Goal: Find specific page/section: Find specific page/section

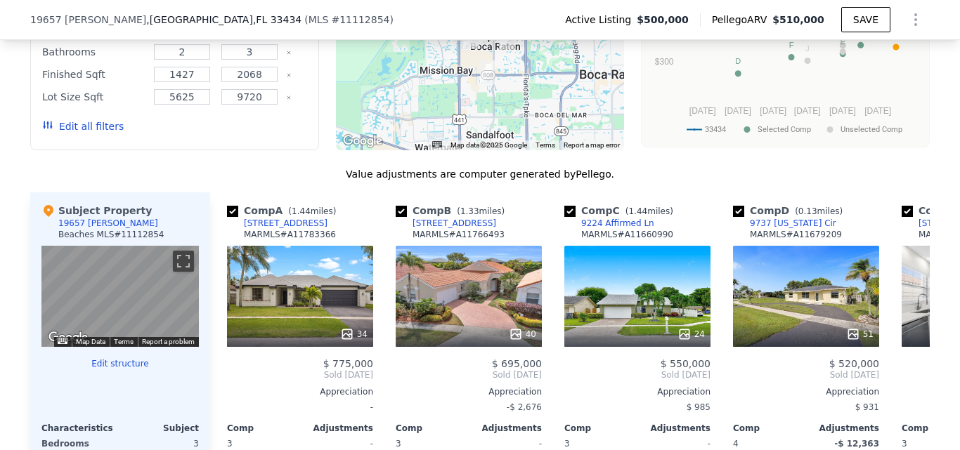
scroll to position [1300, 0]
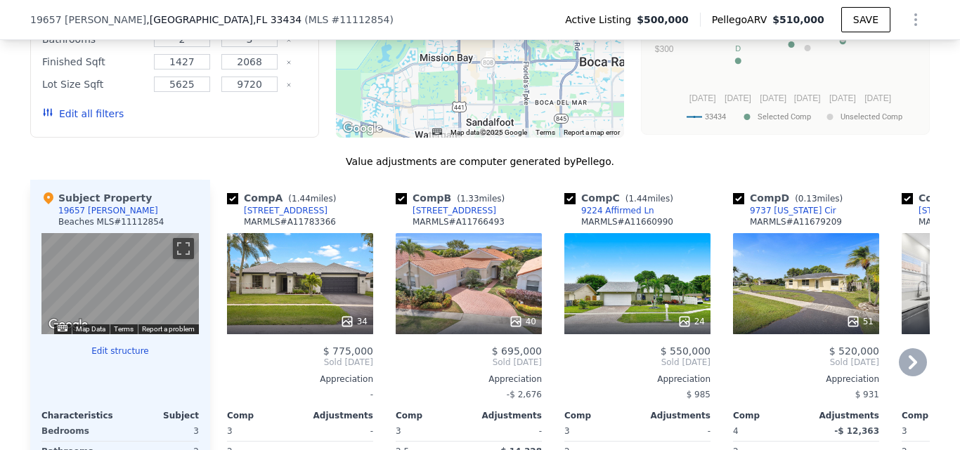
click at [776, 315] on div "51" at bounding box center [806, 283] width 146 height 101
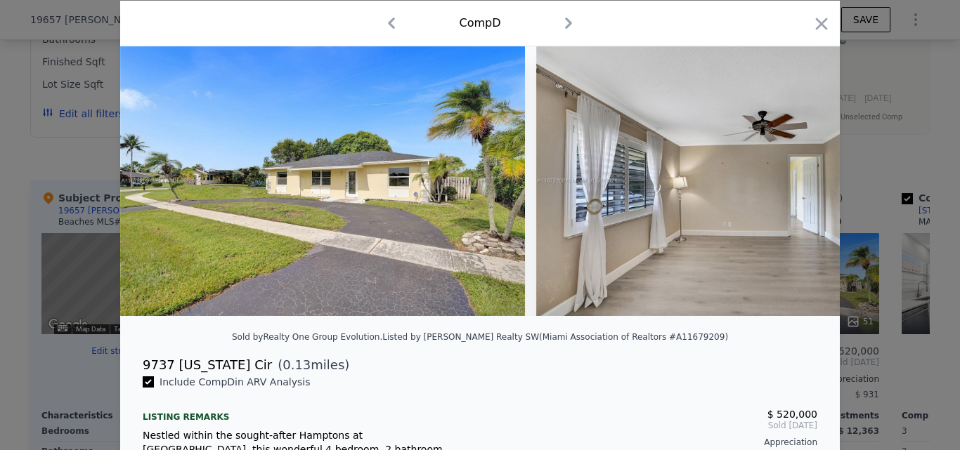
scroll to position [46, 0]
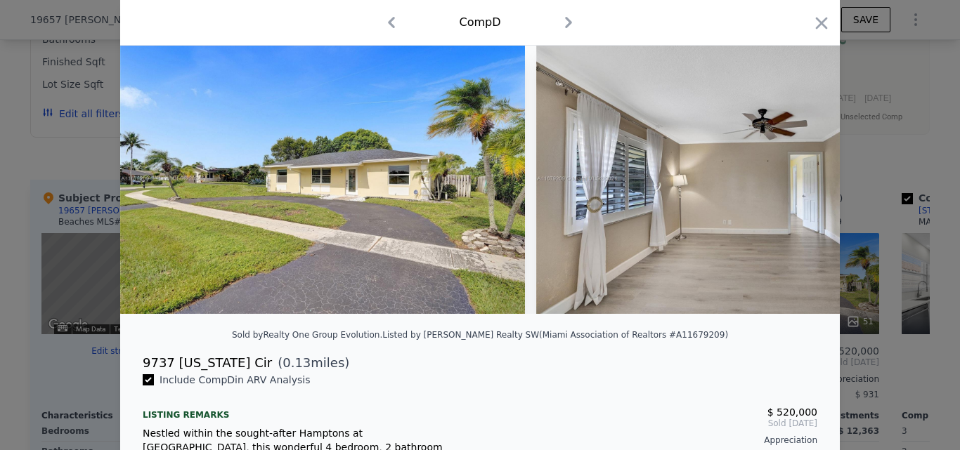
click at [61, 280] on div at bounding box center [480, 225] width 960 height 450
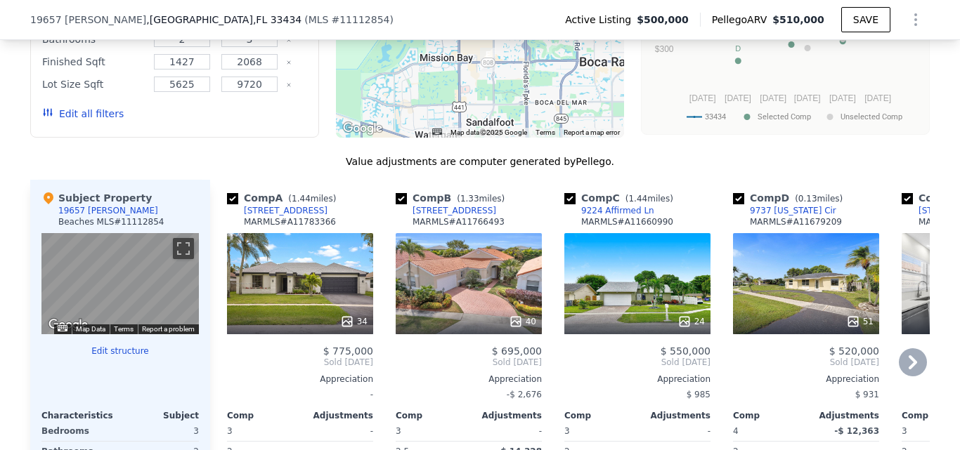
click at [759, 284] on div "51" at bounding box center [806, 283] width 146 height 101
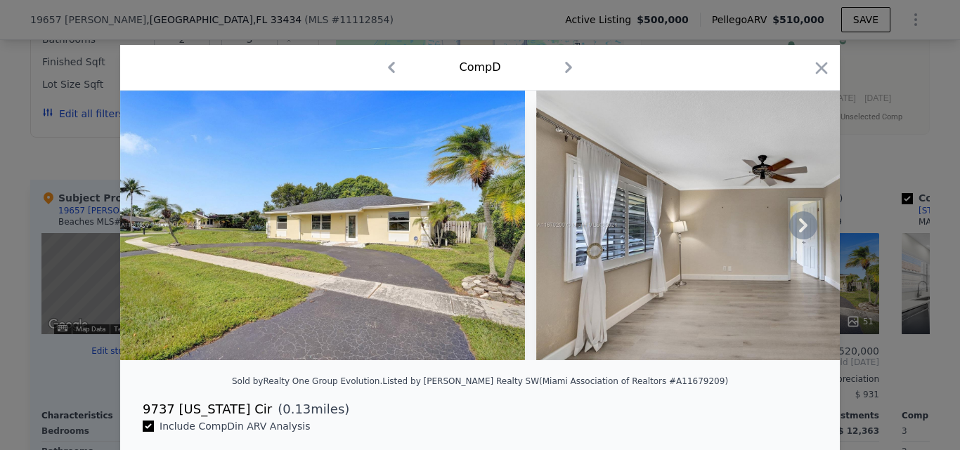
click at [795, 240] on icon at bounding box center [803, 225] width 28 height 28
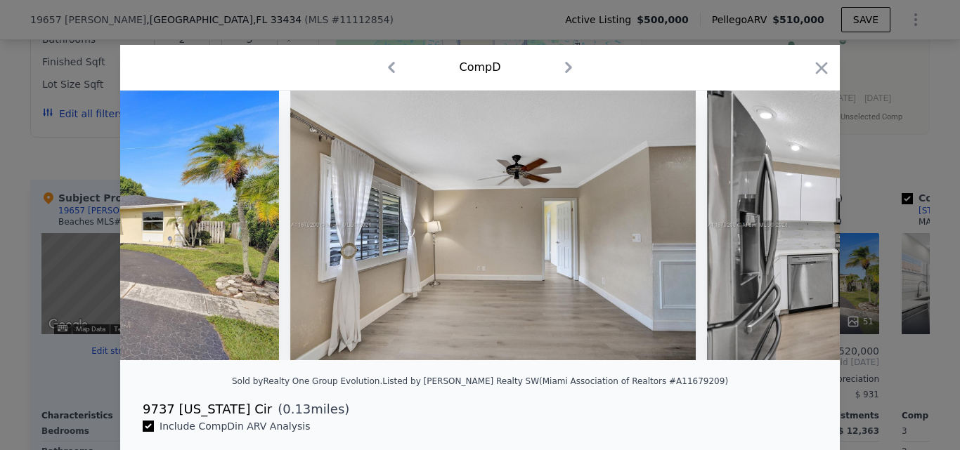
scroll to position [0, 337]
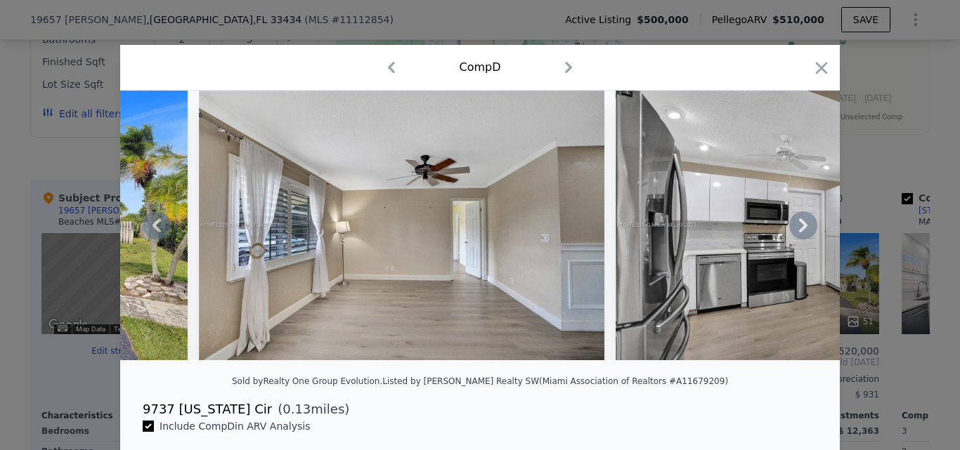
click at [795, 242] on div at bounding box center [479, 226] width 719 height 270
click at [795, 240] on icon at bounding box center [803, 225] width 28 height 28
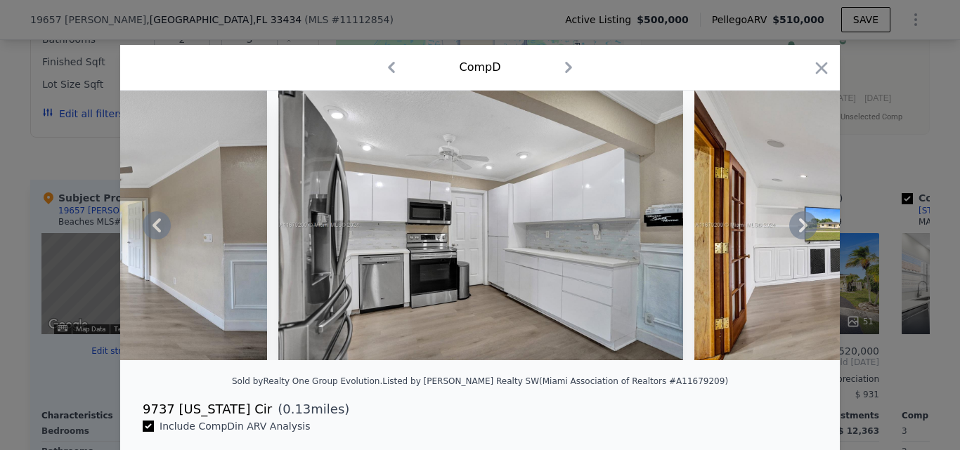
click at [799, 233] on icon at bounding box center [803, 226] width 8 height 14
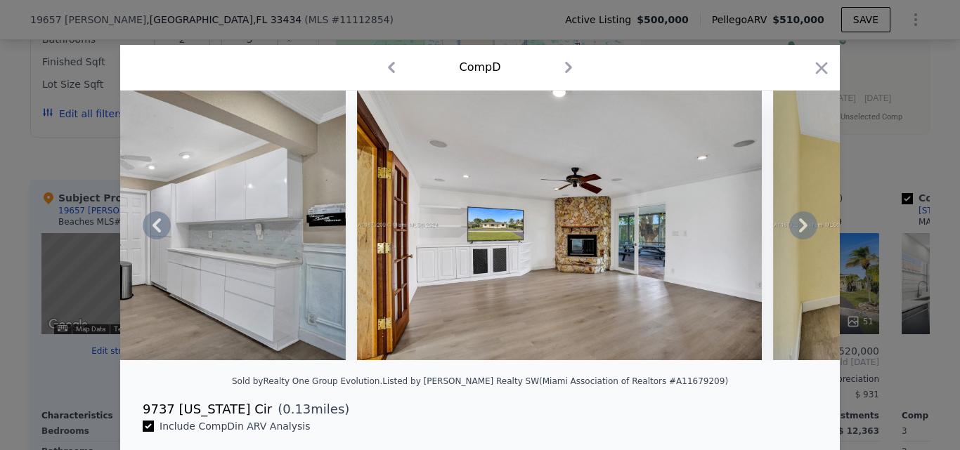
click at [799, 233] on icon at bounding box center [803, 226] width 8 height 14
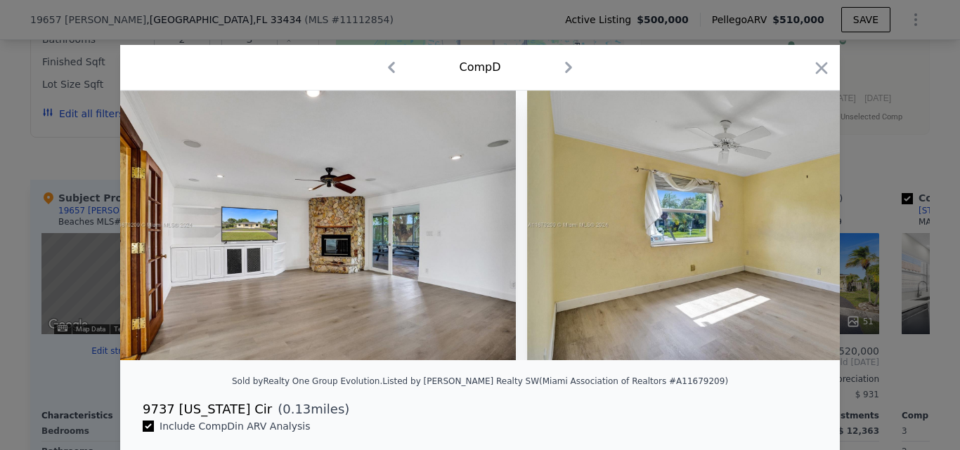
scroll to position [0, 1349]
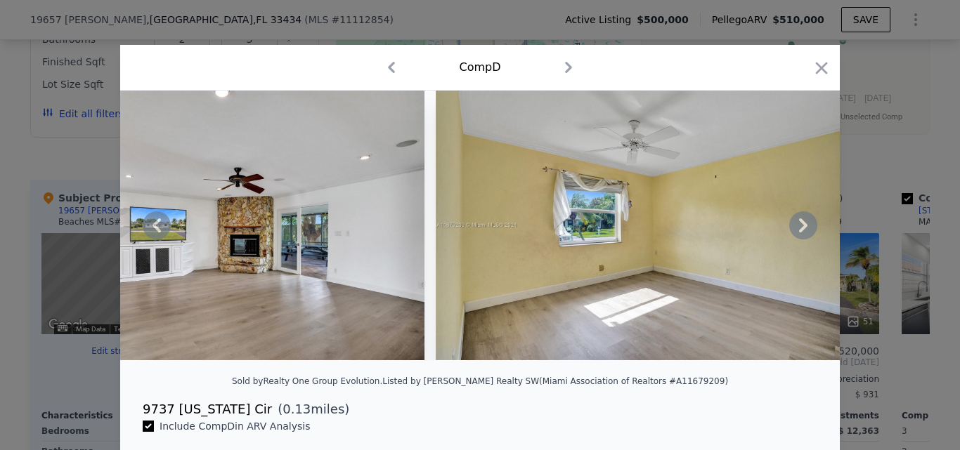
click at [799, 233] on icon at bounding box center [803, 226] width 8 height 14
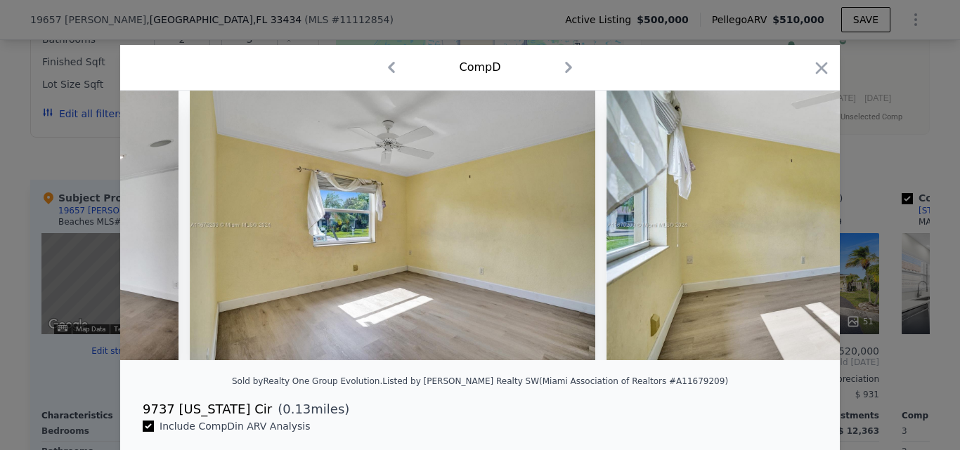
scroll to position [0, 1686]
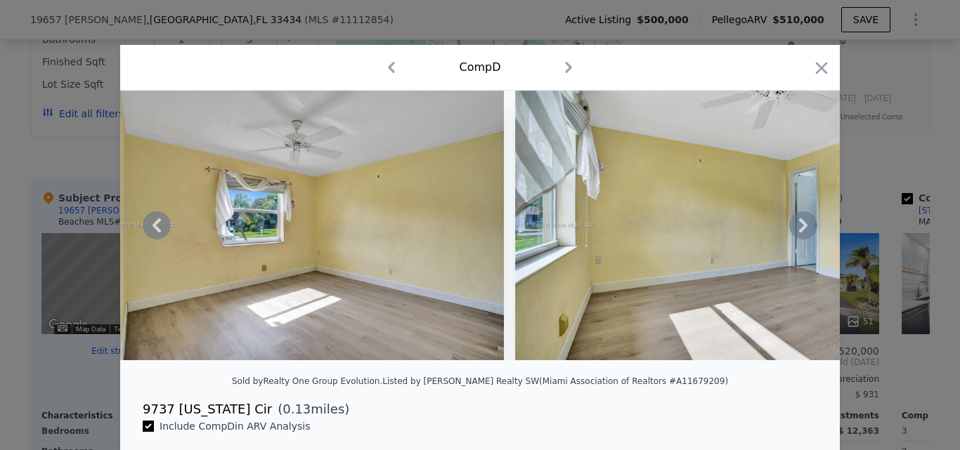
click at [799, 233] on icon at bounding box center [803, 226] width 8 height 14
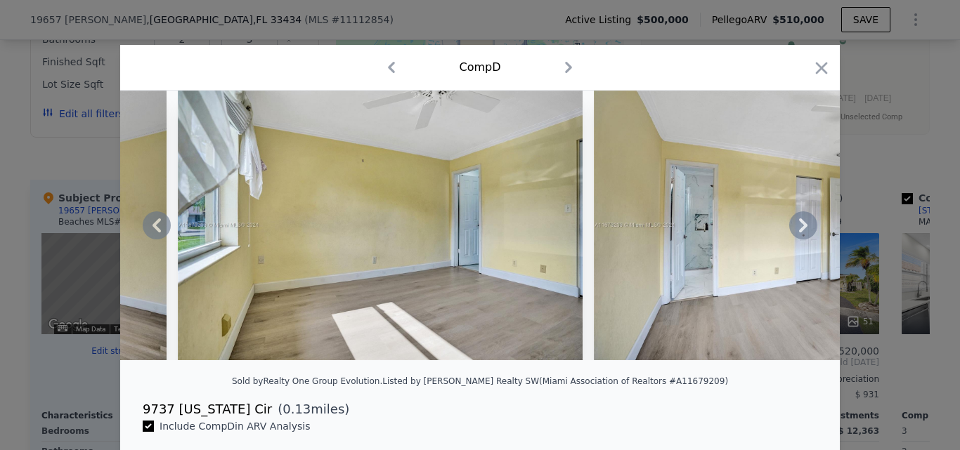
click at [799, 233] on icon at bounding box center [803, 226] width 8 height 14
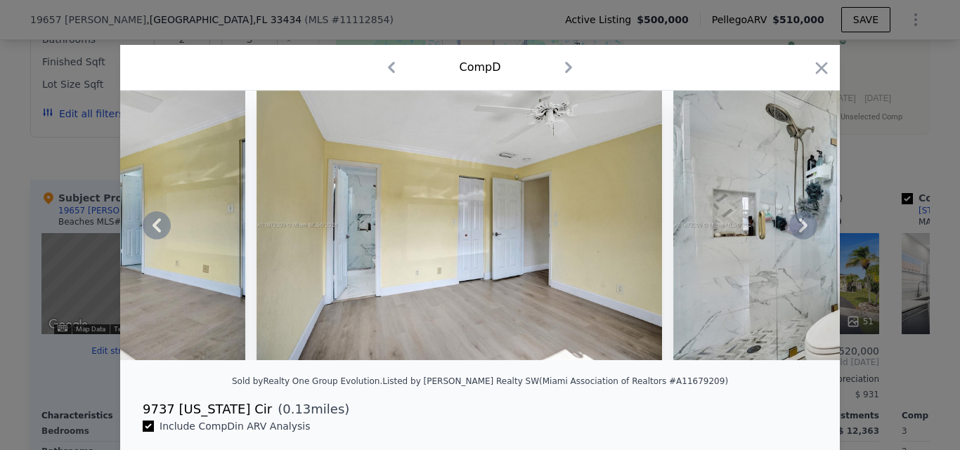
click at [799, 233] on icon at bounding box center [803, 226] width 8 height 14
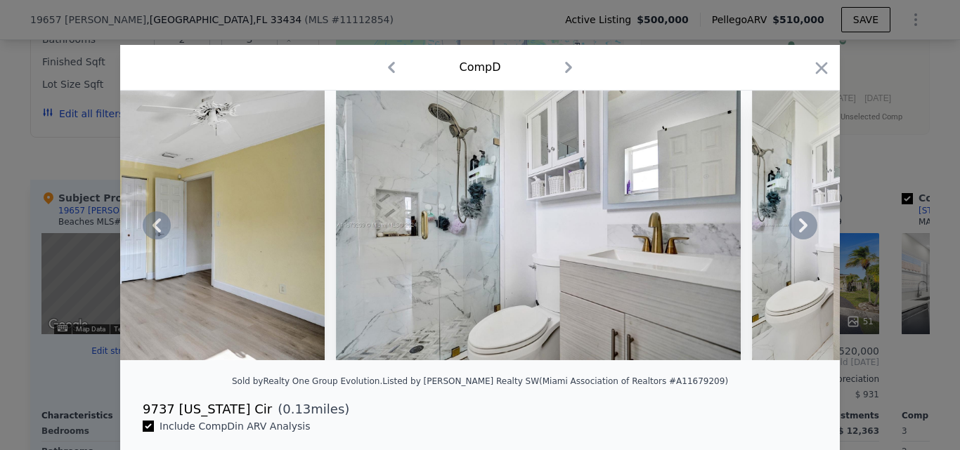
click at [799, 233] on icon at bounding box center [803, 226] width 8 height 14
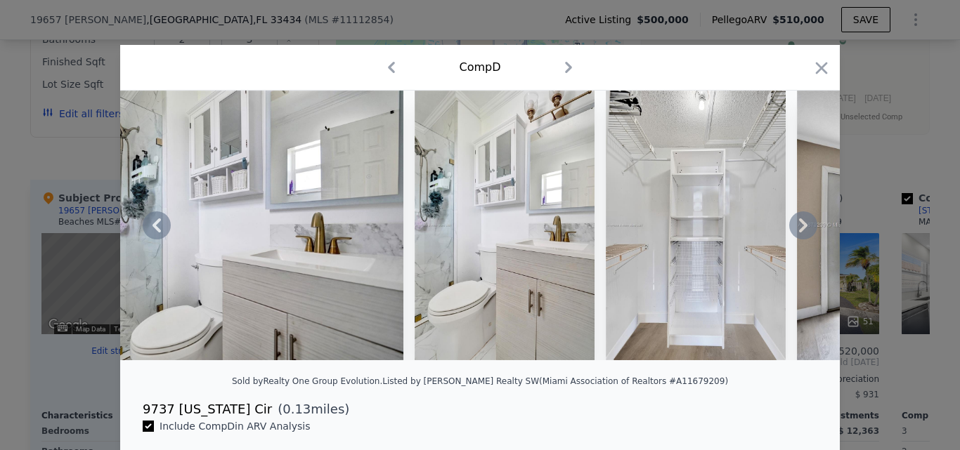
click at [799, 233] on icon at bounding box center [803, 226] width 8 height 14
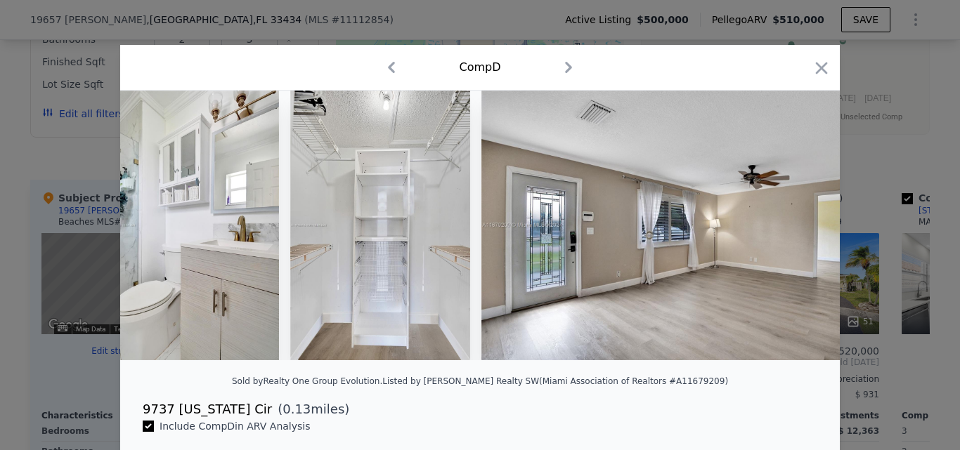
scroll to position [0, 3372]
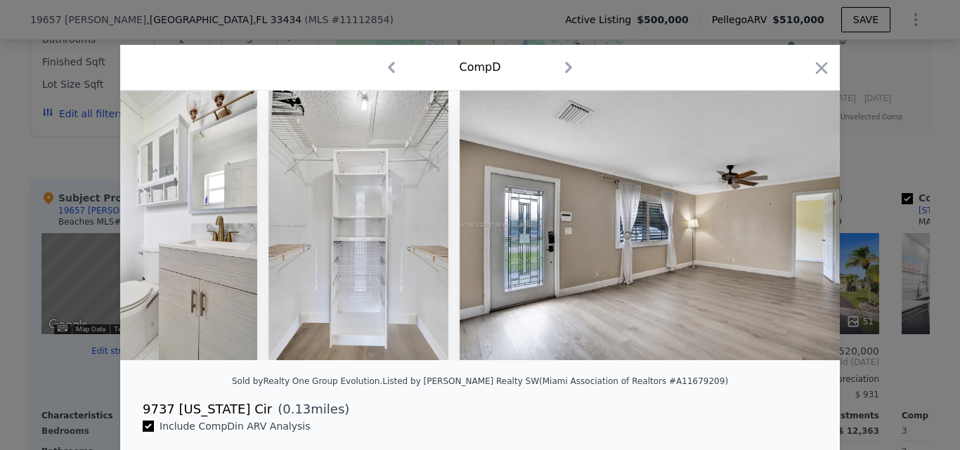
click at [796, 235] on div at bounding box center [479, 226] width 719 height 270
click at [799, 233] on icon at bounding box center [803, 226] width 8 height 14
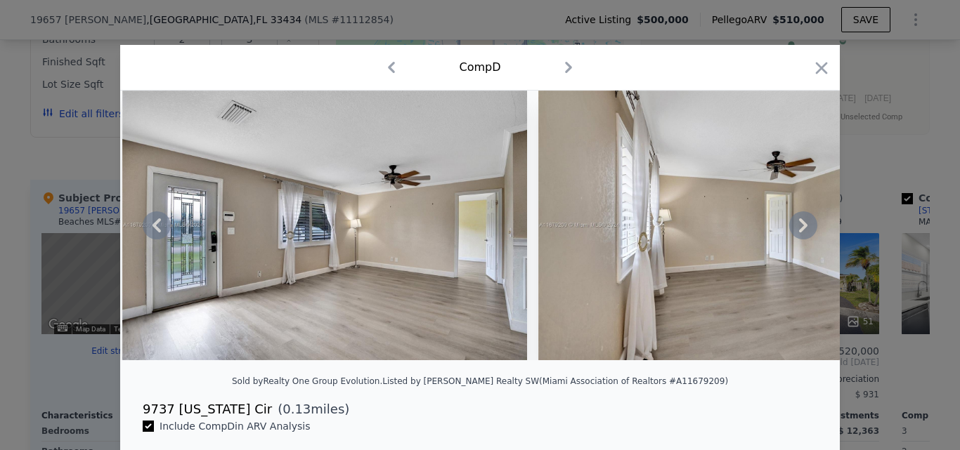
click at [799, 233] on icon at bounding box center [803, 226] width 8 height 14
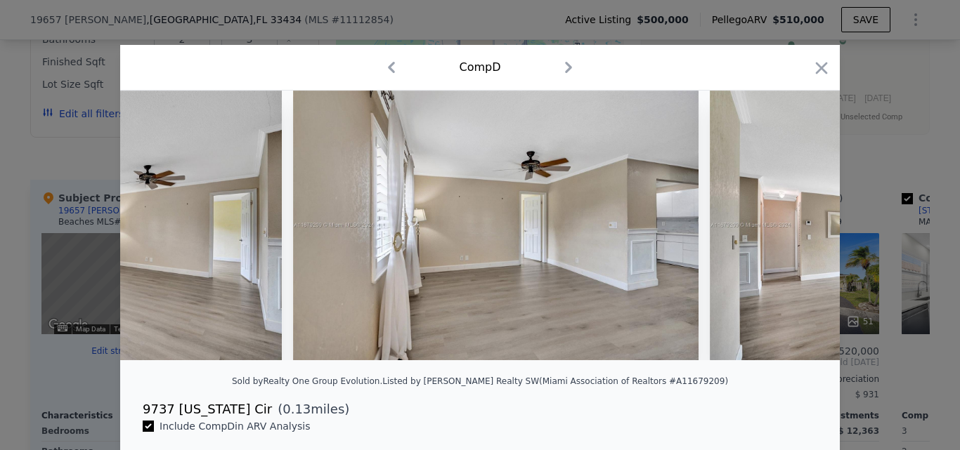
scroll to position [0, 4047]
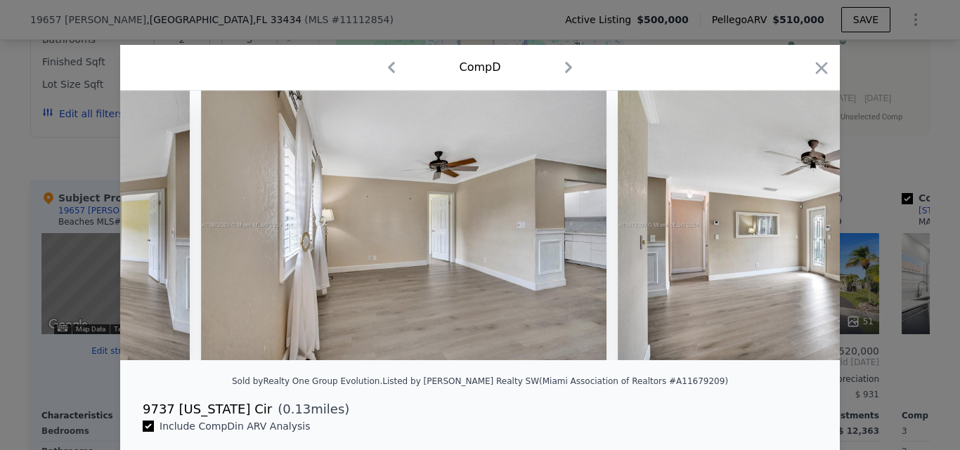
click at [796, 235] on div at bounding box center [479, 226] width 719 height 270
click at [799, 233] on icon at bounding box center [803, 226] width 8 height 14
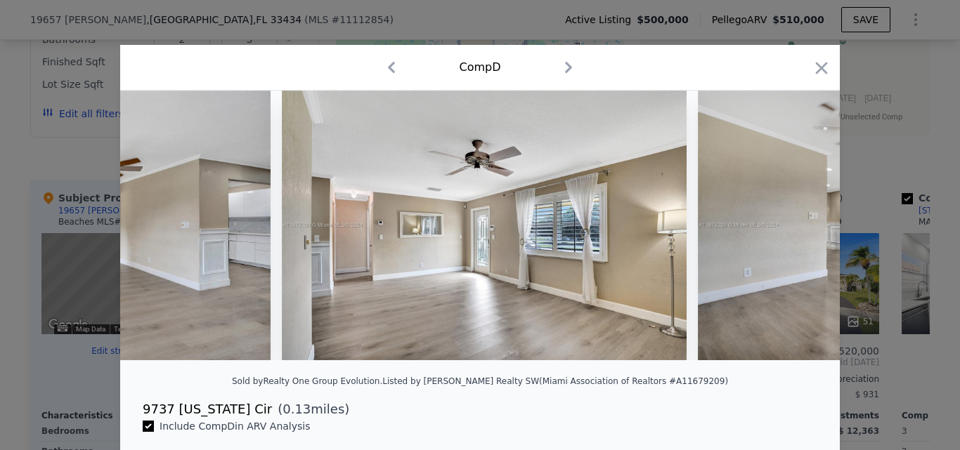
scroll to position [0, 4384]
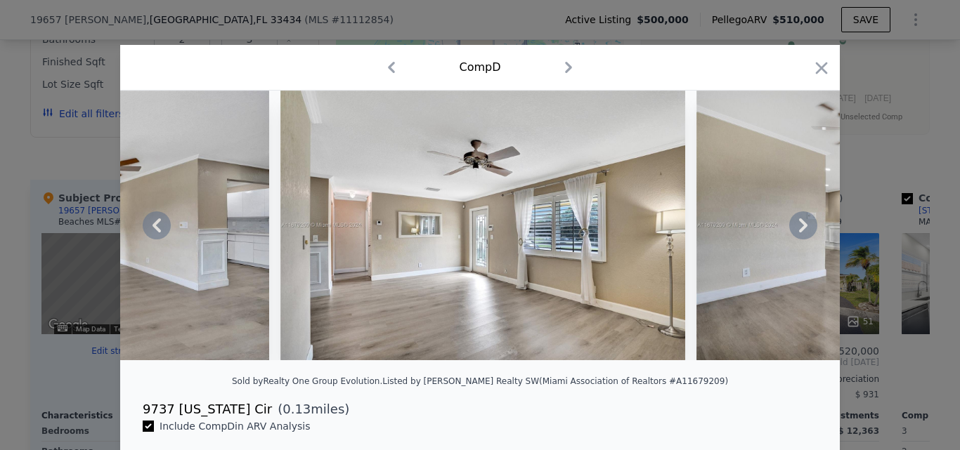
click at [796, 235] on div at bounding box center [479, 226] width 719 height 270
click at [799, 233] on icon at bounding box center [803, 226] width 8 height 14
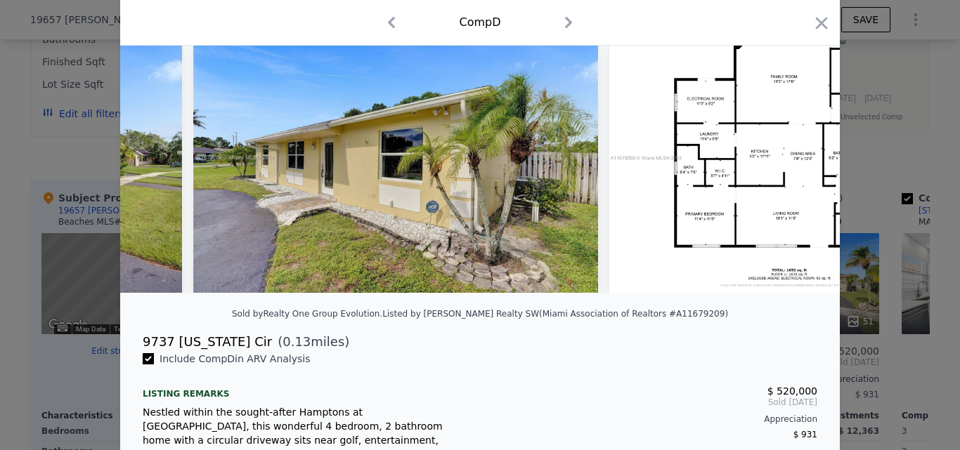
scroll to position [41, 0]
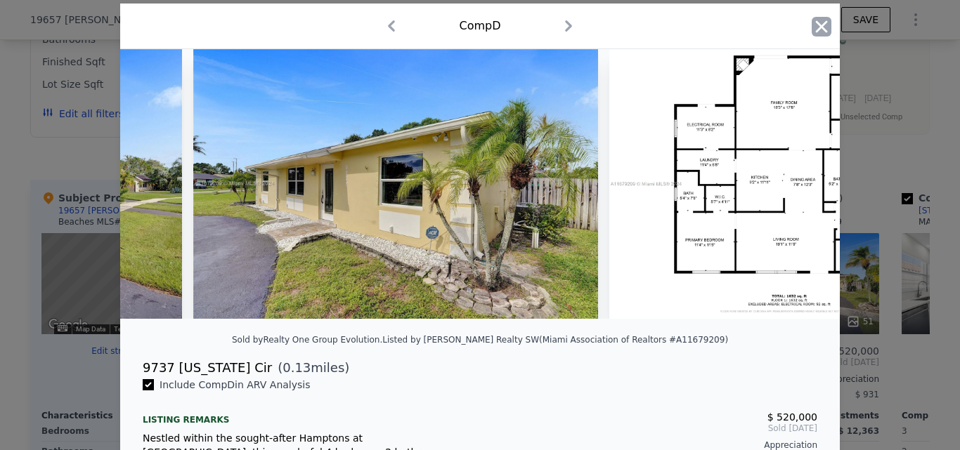
click at [819, 32] on icon "button" at bounding box center [821, 27] width 20 height 20
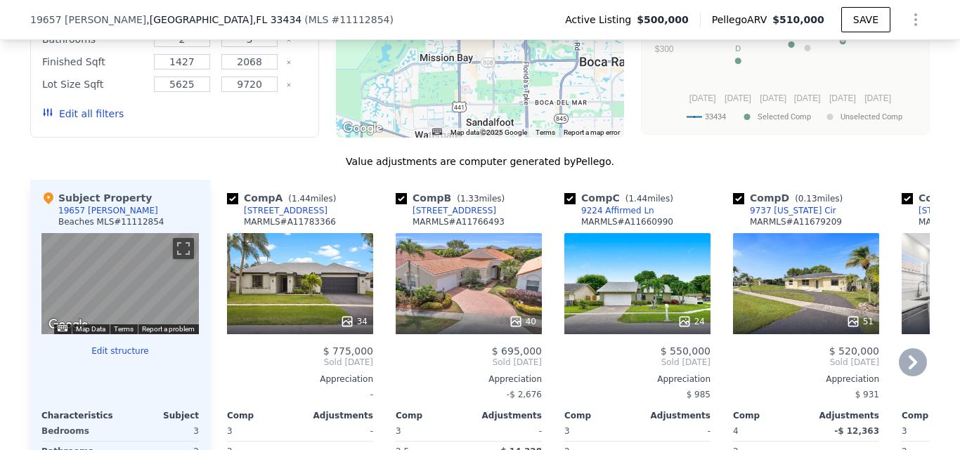
click at [901, 362] on icon at bounding box center [913, 362] width 28 height 28
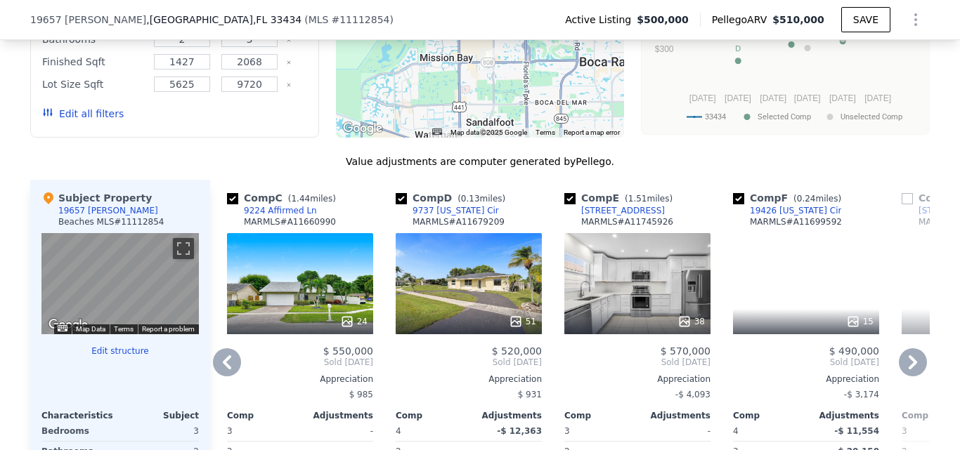
click at [906, 367] on icon at bounding box center [913, 362] width 28 height 28
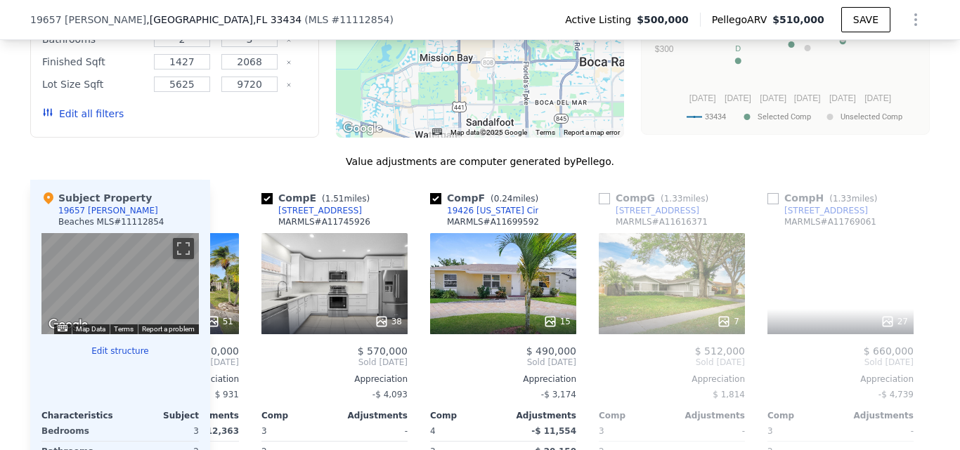
scroll to position [0, 674]
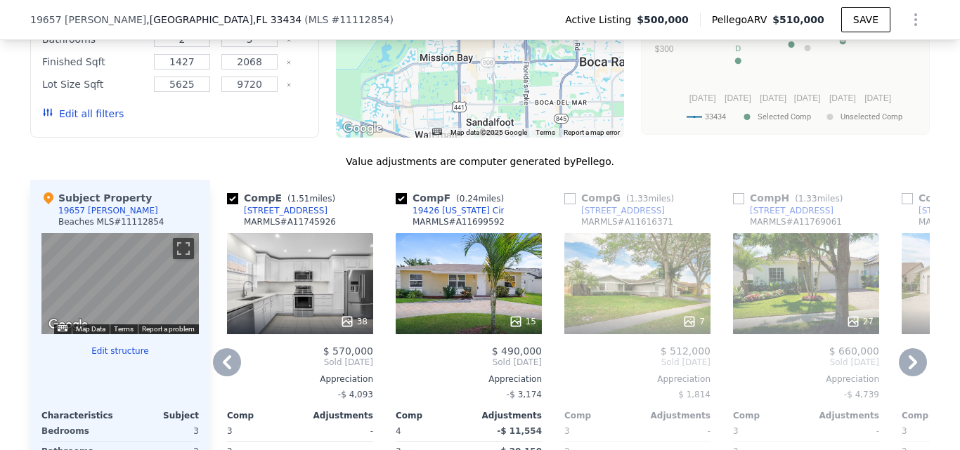
click at [419, 324] on div at bounding box center [469, 321] width 146 height 25
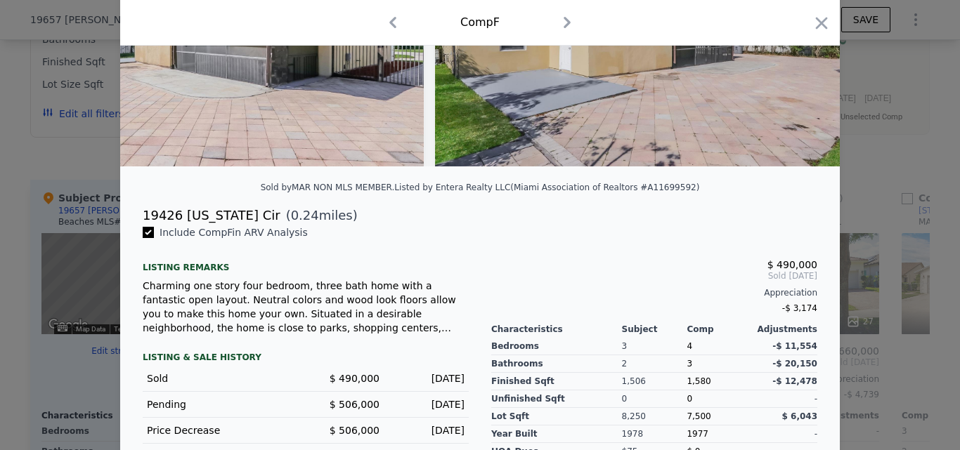
scroll to position [315, 0]
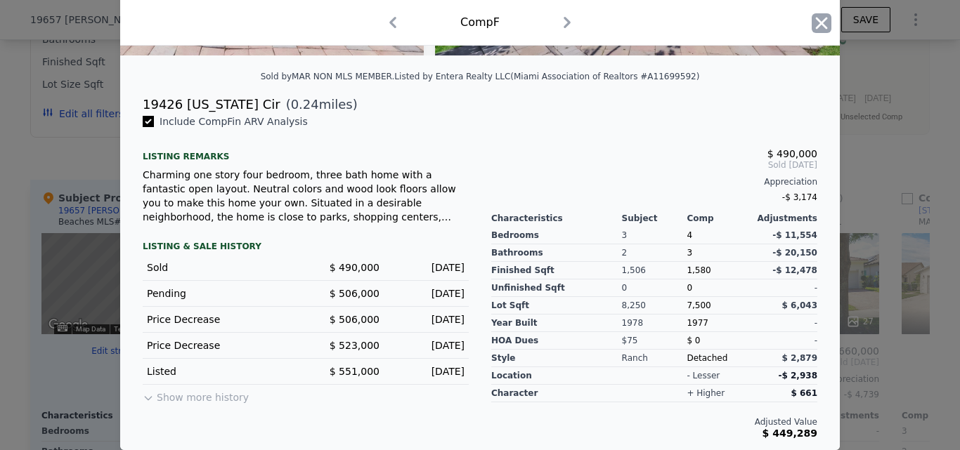
click at [814, 18] on icon "button" at bounding box center [821, 23] width 20 height 20
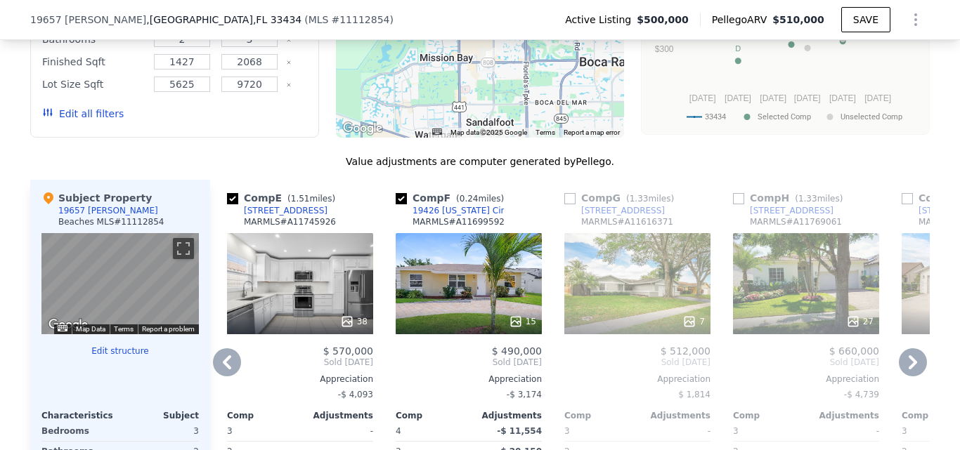
click at [908, 370] on icon at bounding box center [912, 363] width 8 height 14
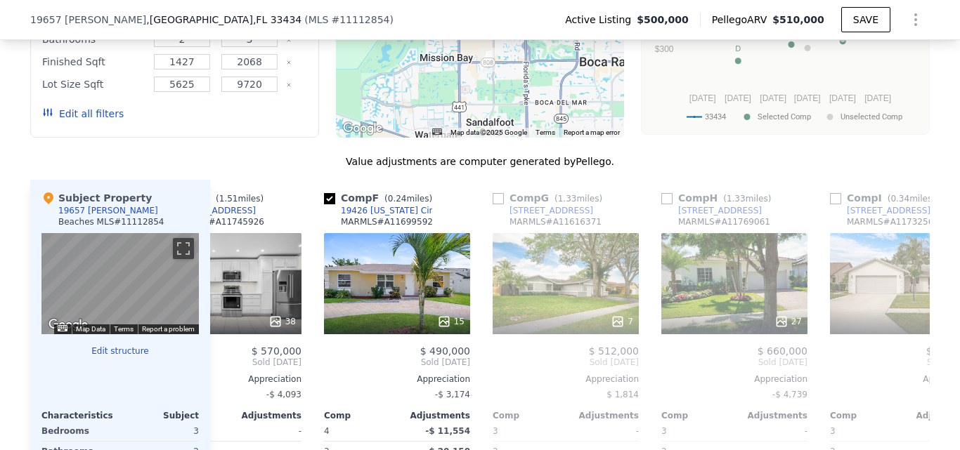
scroll to position [0, 1012]
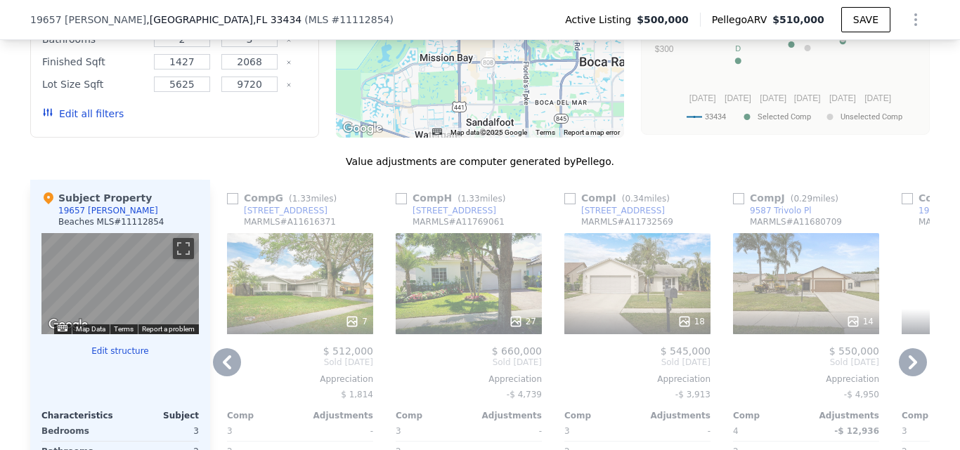
click at [578, 325] on div at bounding box center [637, 321] width 146 height 25
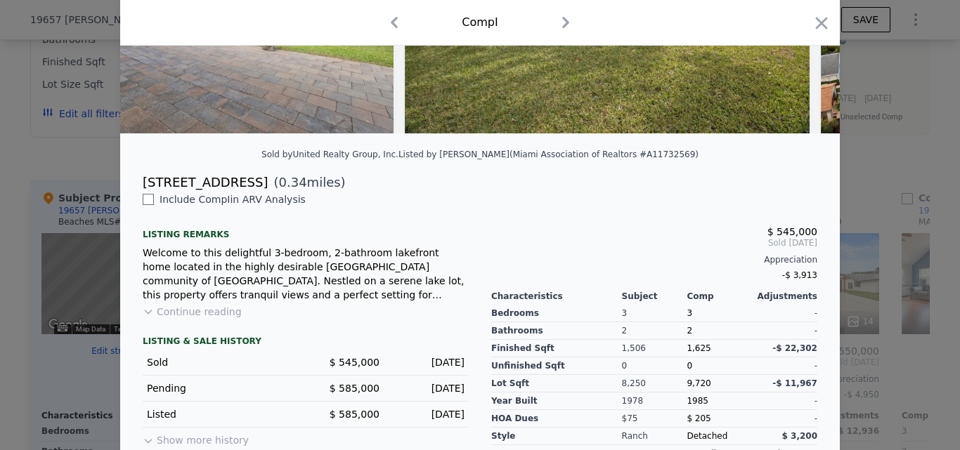
scroll to position [333, 0]
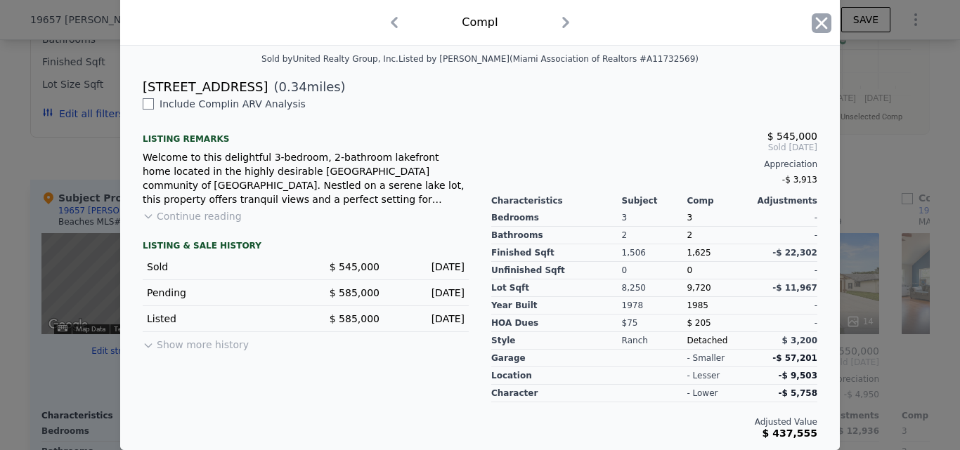
click at [811, 21] on icon "button" at bounding box center [821, 23] width 20 height 20
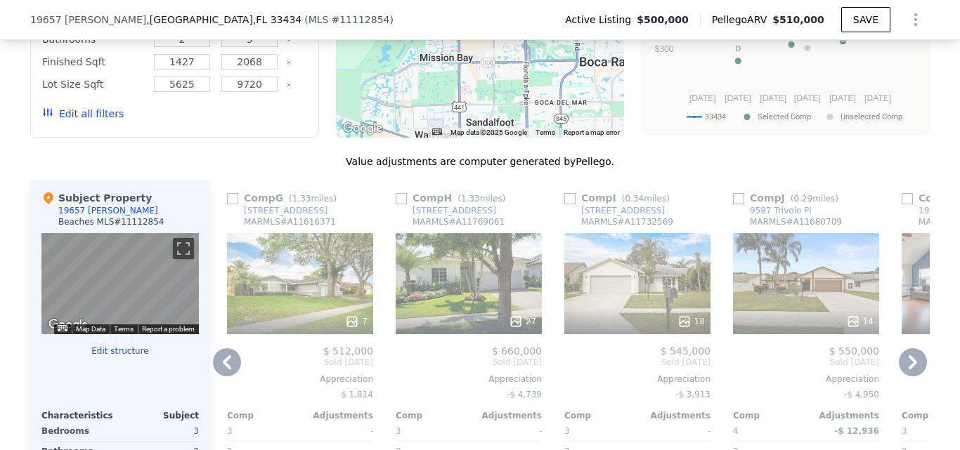
click at [802, 293] on div "14" at bounding box center [806, 283] width 146 height 101
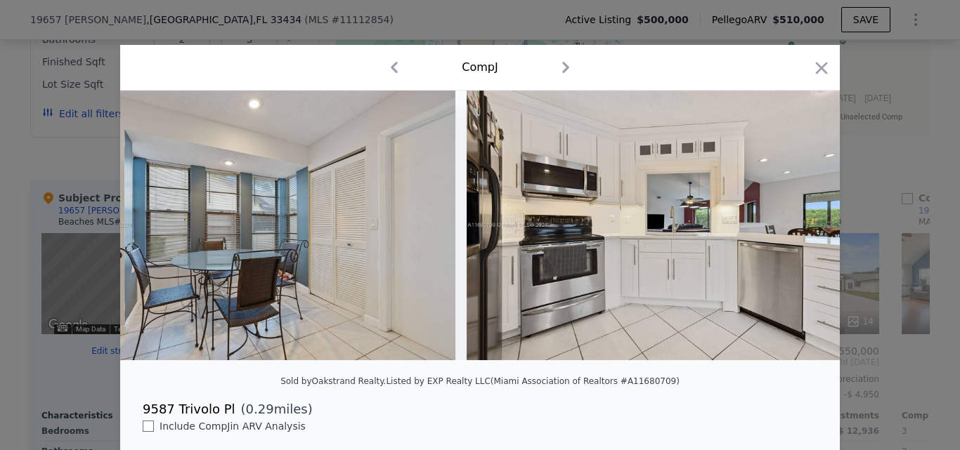
scroll to position [333, 0]
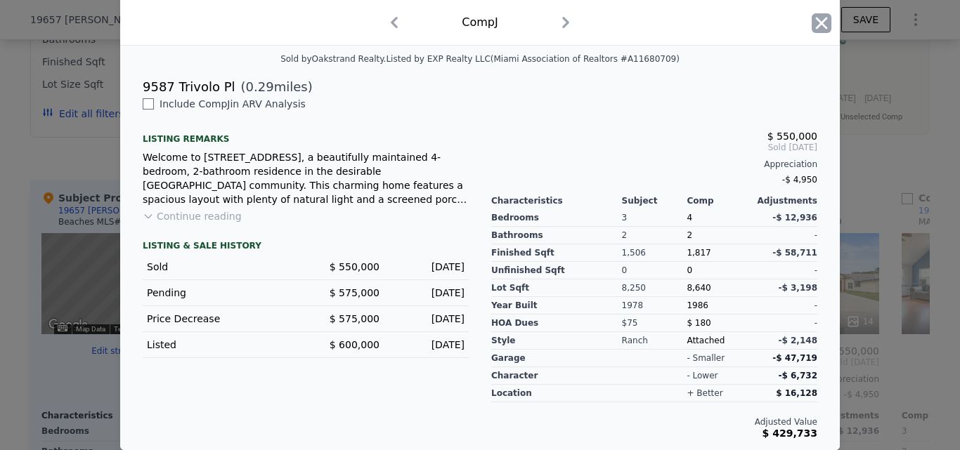
click at [811, 22] on icon "button" at bounding box center [821, 23] width 20 height 20
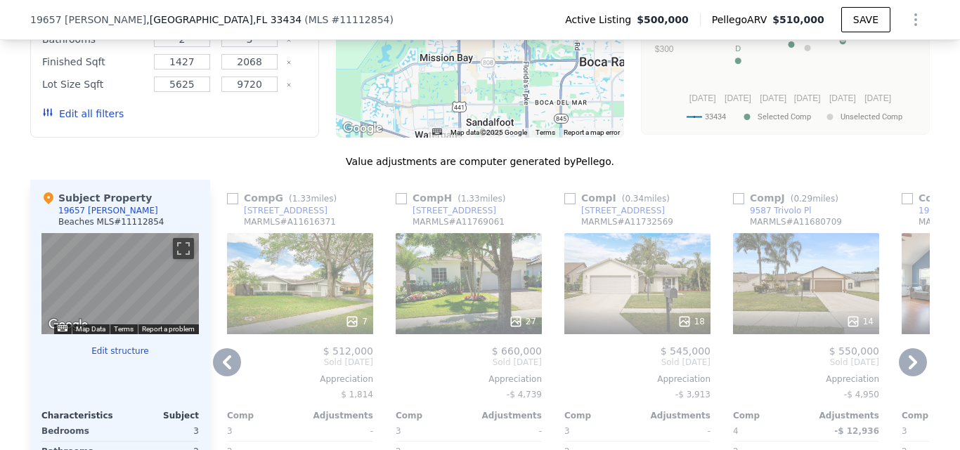
click at [770, 289] on div "14" at bounding box center [806, 283] width 146 height 101
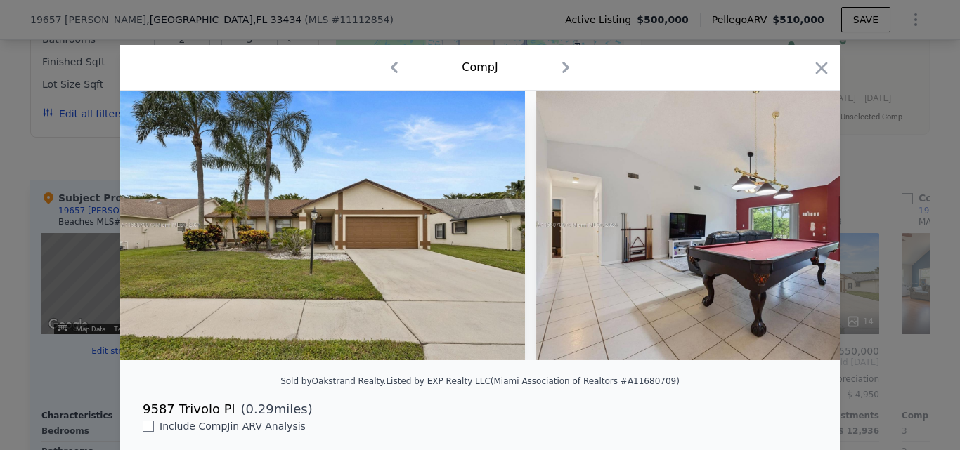
click at [814, 55] on div "Comp J" at bounding box center [479, 68] width 719 height 46
click at [814, 74] on icon "button" at bounding box center [821, 68] width 20 height 20
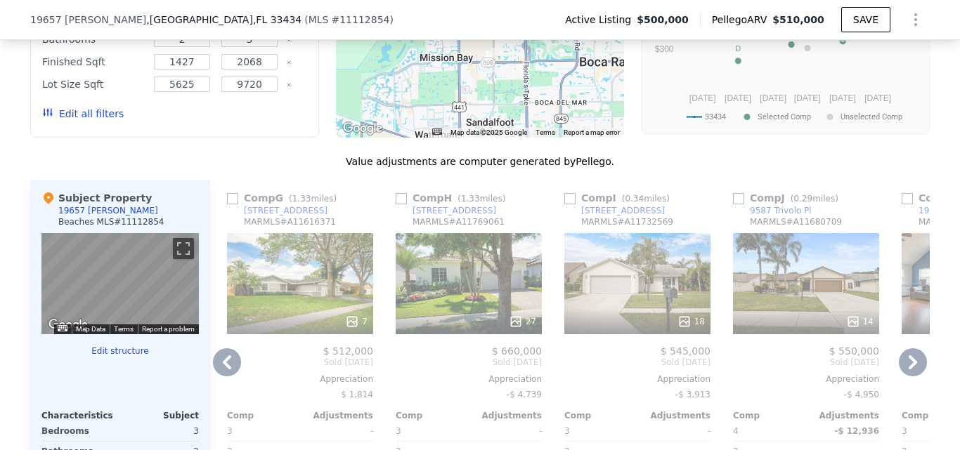
click at [904, 372] on icon at bounding box center [913, 362] width 28 height 28
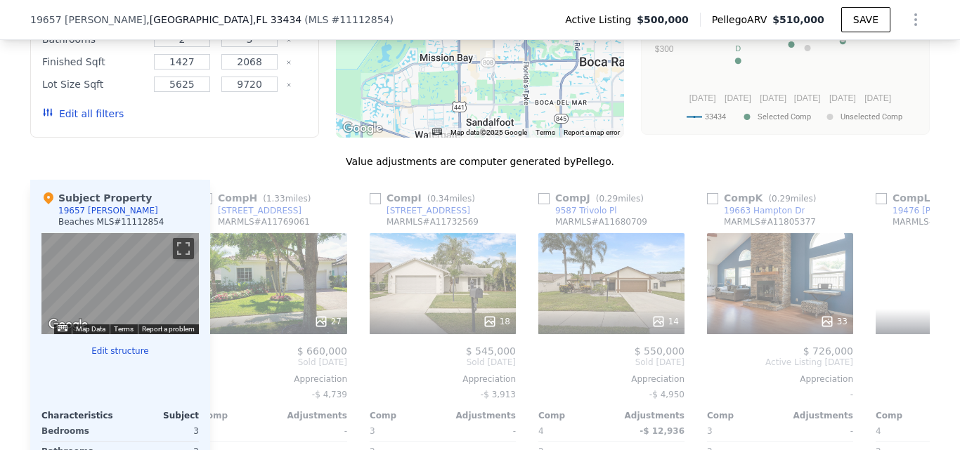
scroll to position [0, 1338]
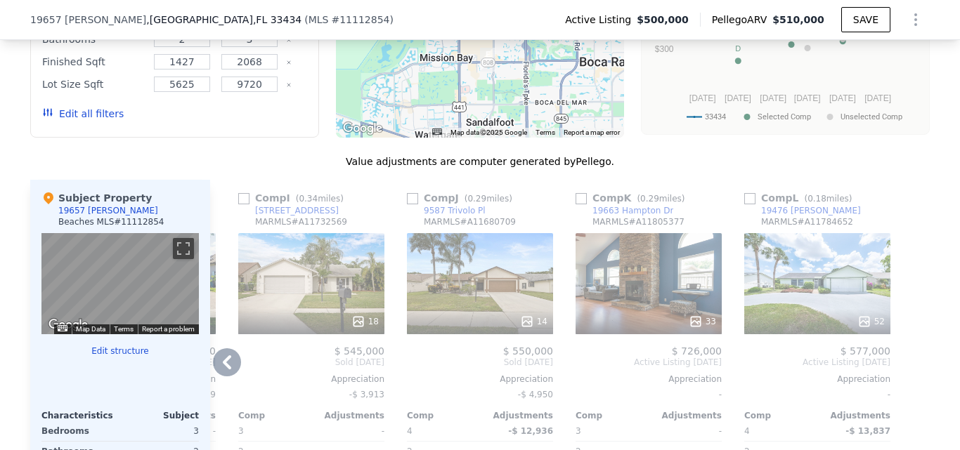
click at [601, 287] on div "33" at bounding box center [648, 283] width 146 height 101
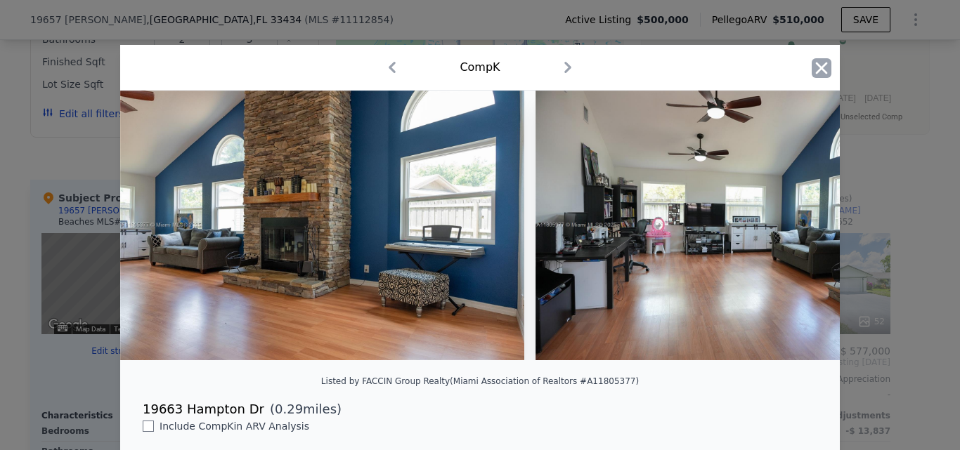
click at [811, 69] on icon "button" at bounding box center [821, 68] width 20 height 20
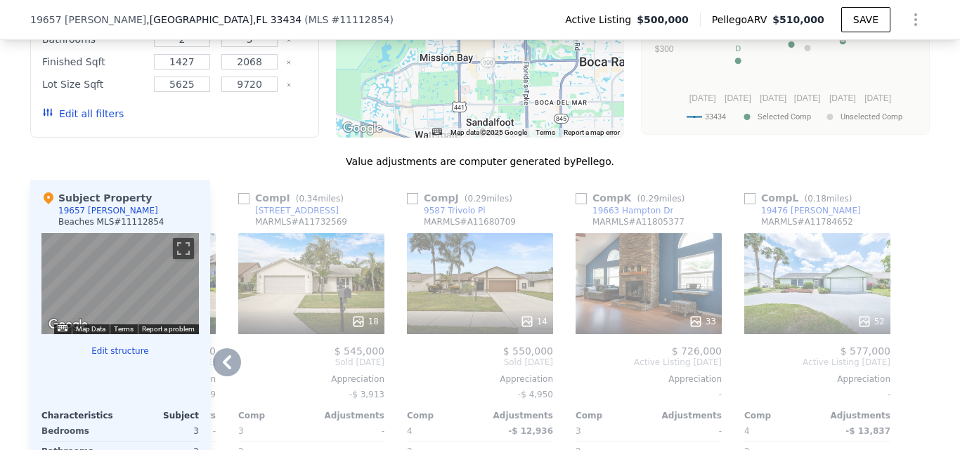
click at [800, 289] on div "52" at bounding box center [817, 283] width 146 height 101
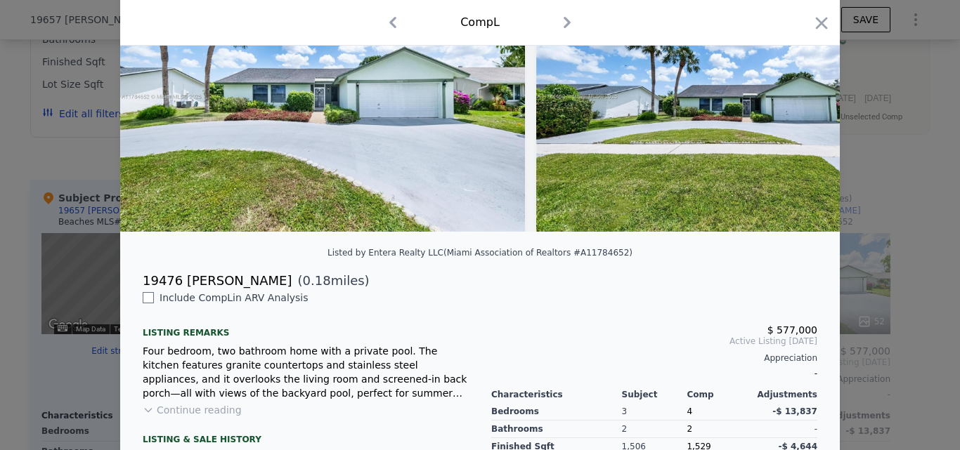
scroll to position [77, 0]
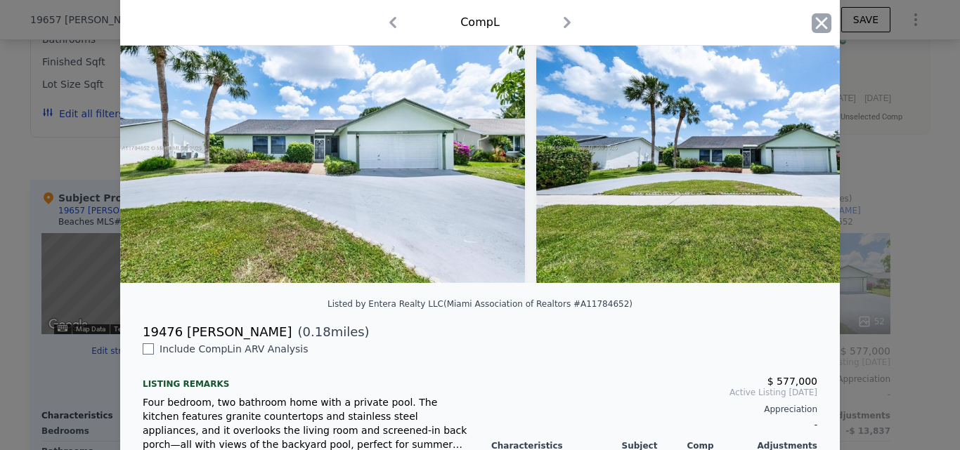
click at [816, 27] on icon "button" at bounding box center [822, 23] width 12 height 12
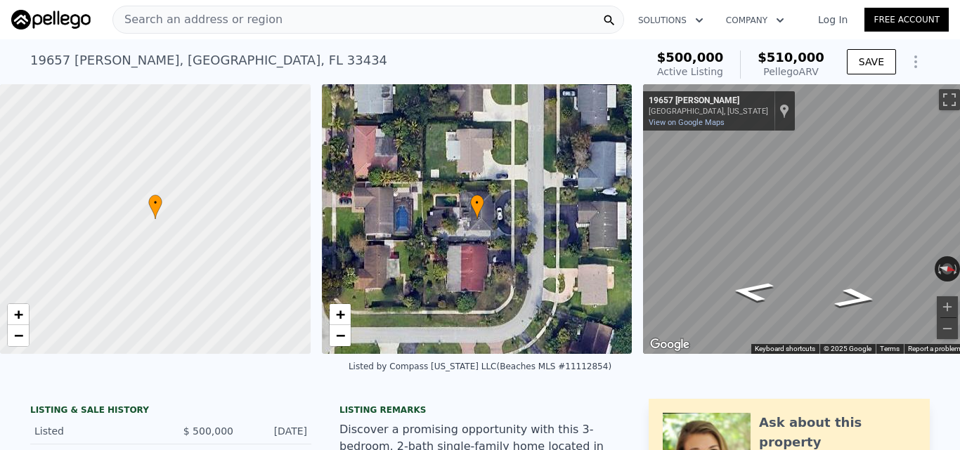
click at [386, 19] on div "Search an address or region" at bounding box center [367, 20] width 511 height 28
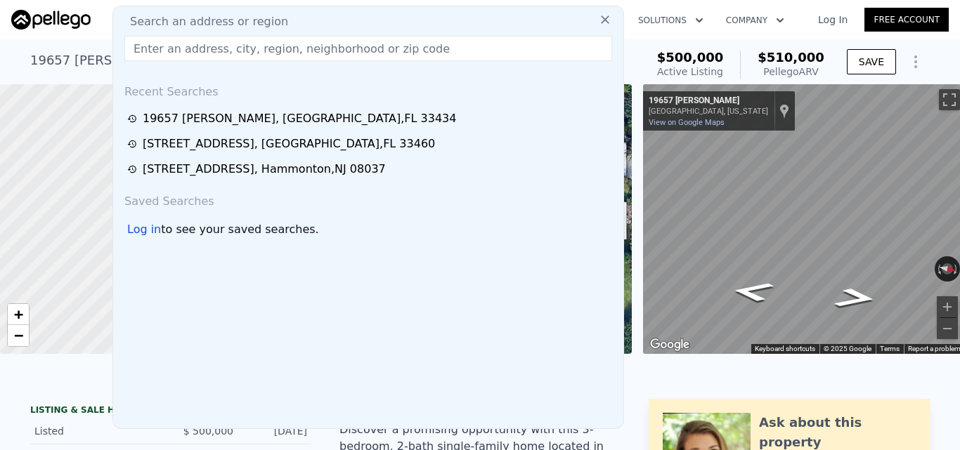
type input "[STREET_ADDRESS][PERSON_NAME]"
